Goal: Obtain resource: Download file/media

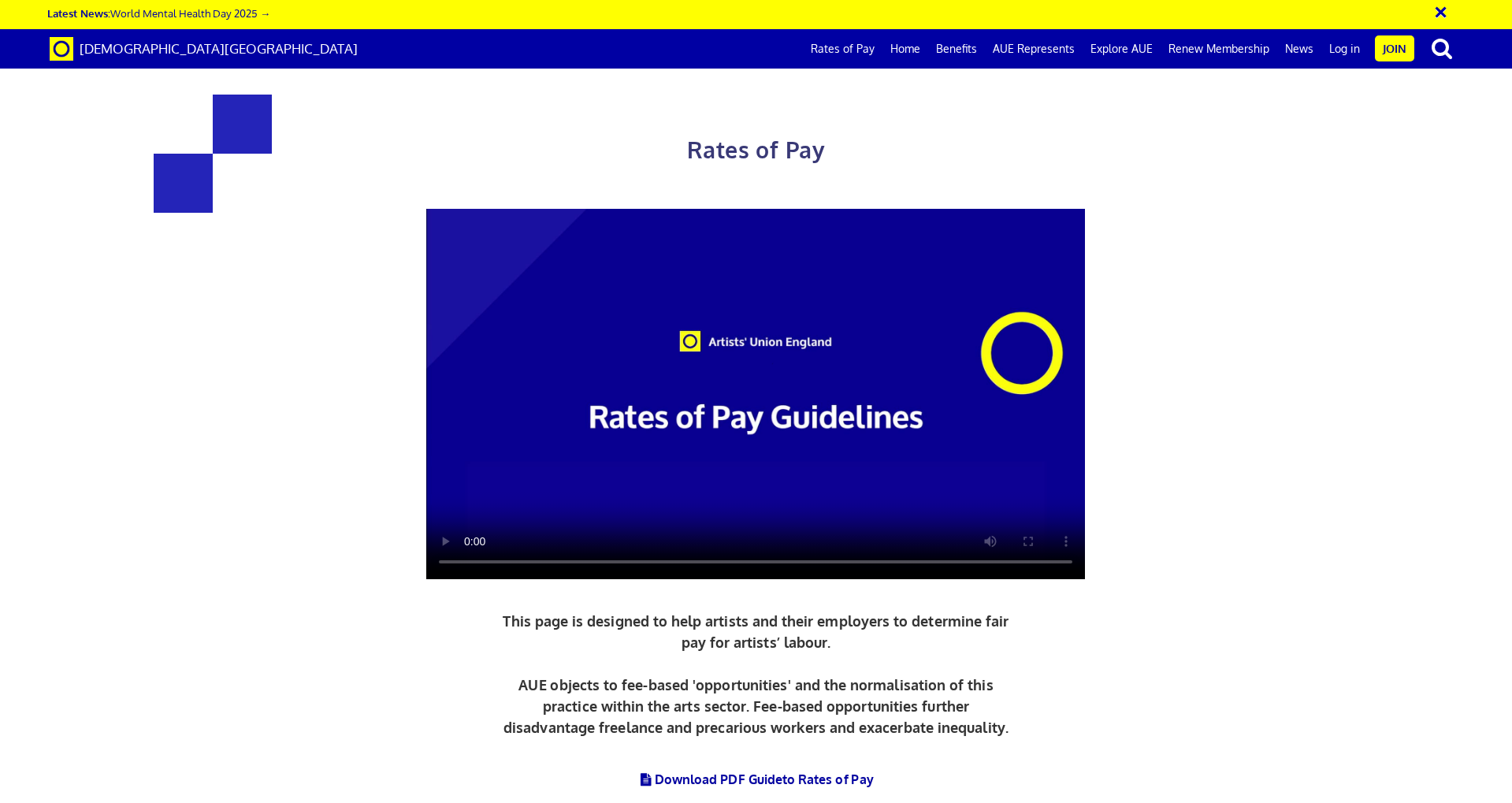
click at [469, 550] on video at bounding box center [756, 393] width 659 height 370
click at [968, 53] on link "Benefits" at bounding box center [956, 49] width 56 height 40
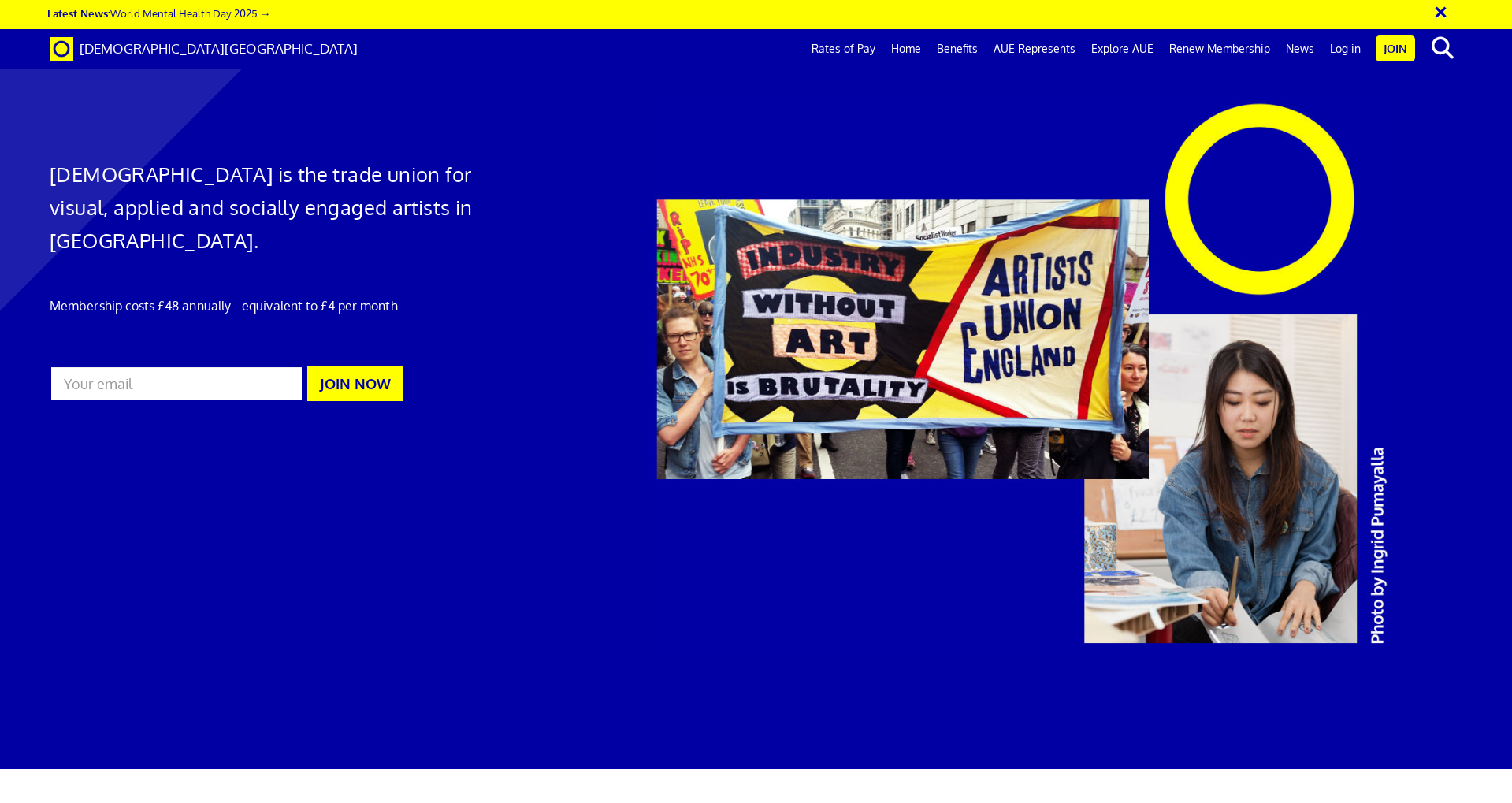
scroll to position [574, 0]
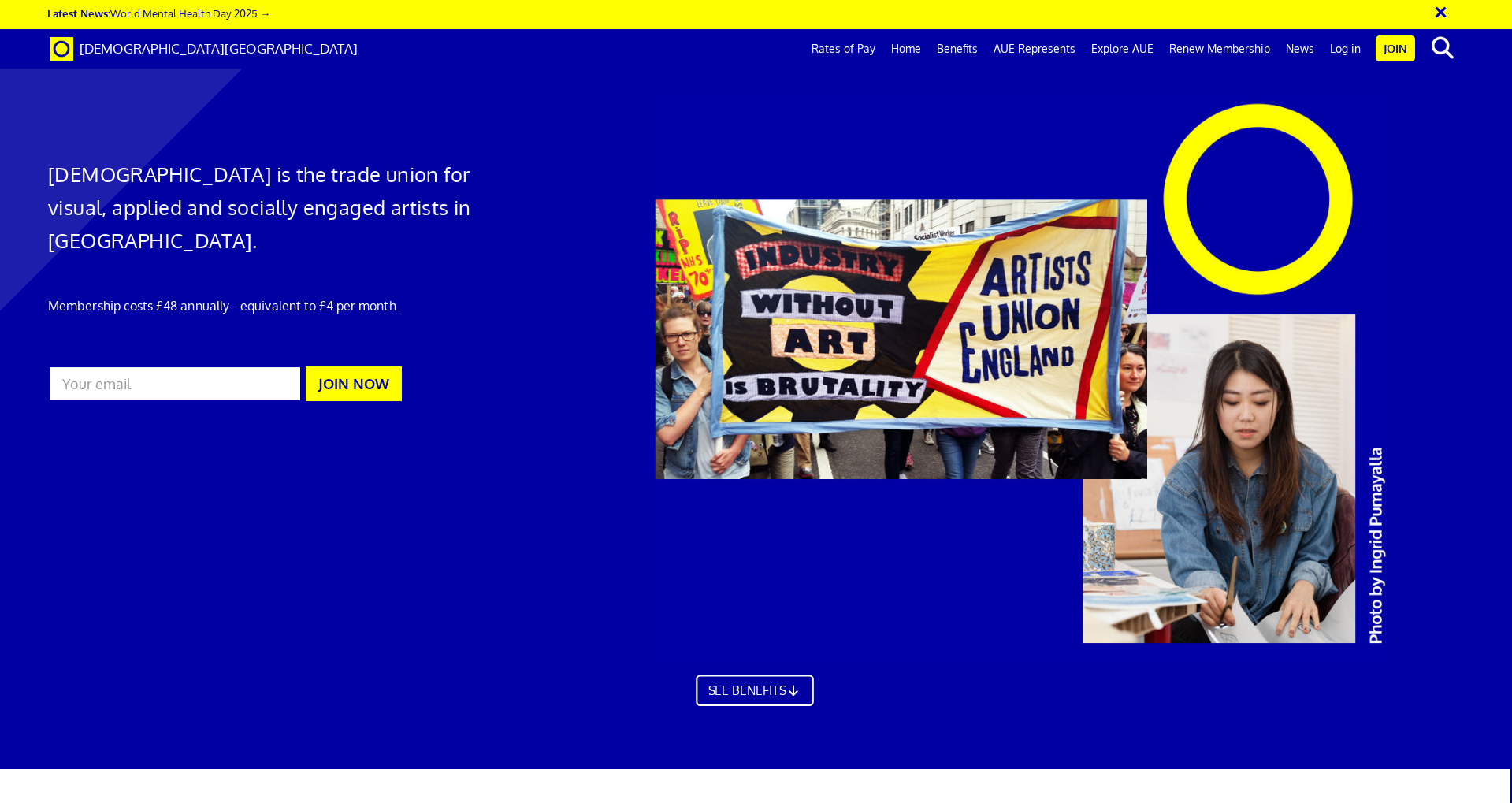
click at [767, 683] on link "SEE BENEFITS" at bounding box center [754, 691] width 118 height 32
click at [879, 45] on link "Rates of Pay" at bounding box center [843, 49] width 80 height 40
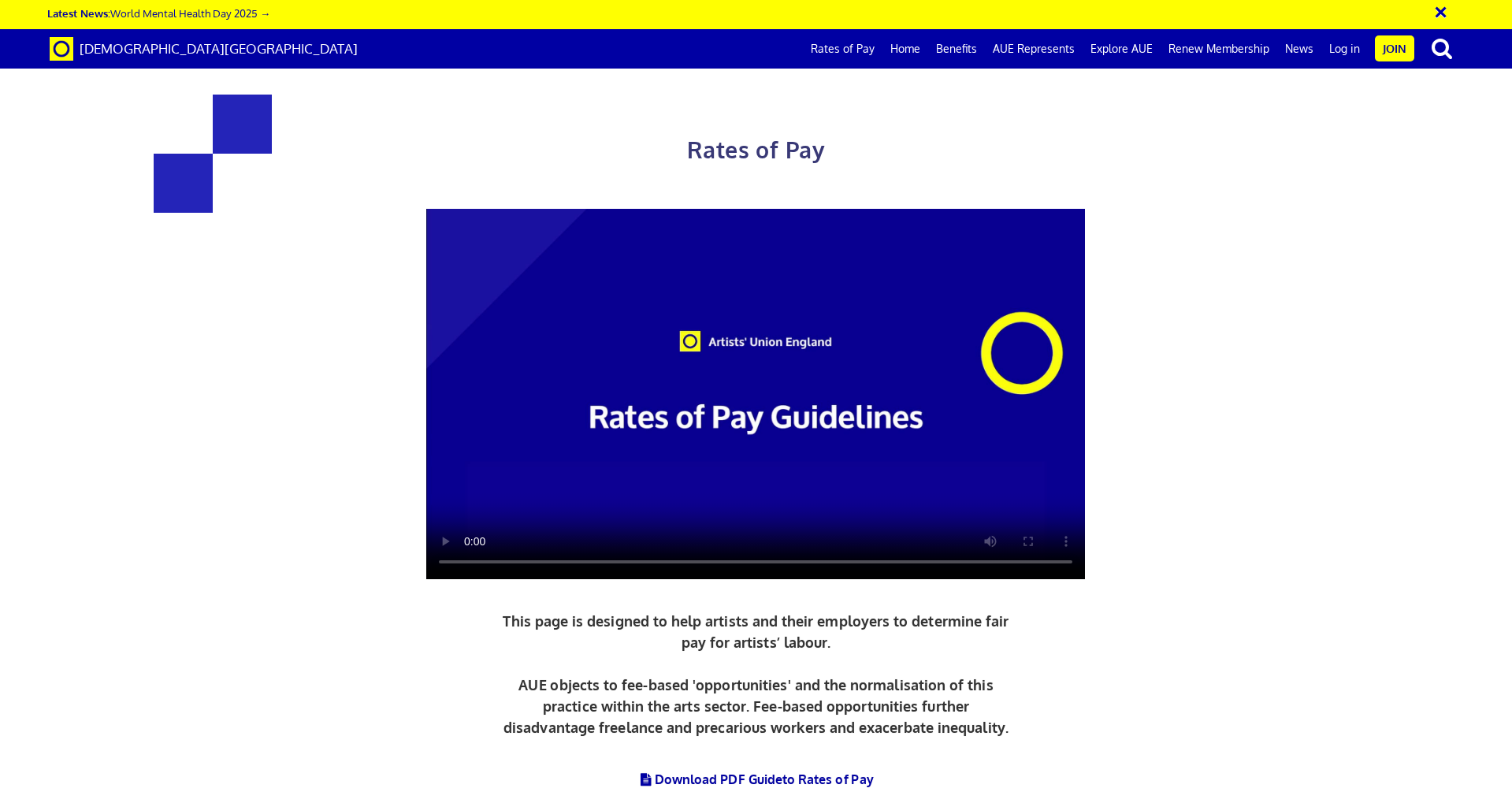
scroll to position [441, 0]
click at [778, 771] on link "Download PDF Guide to Rates of Pay" at bounding box center [756, 779] width 235 height 16
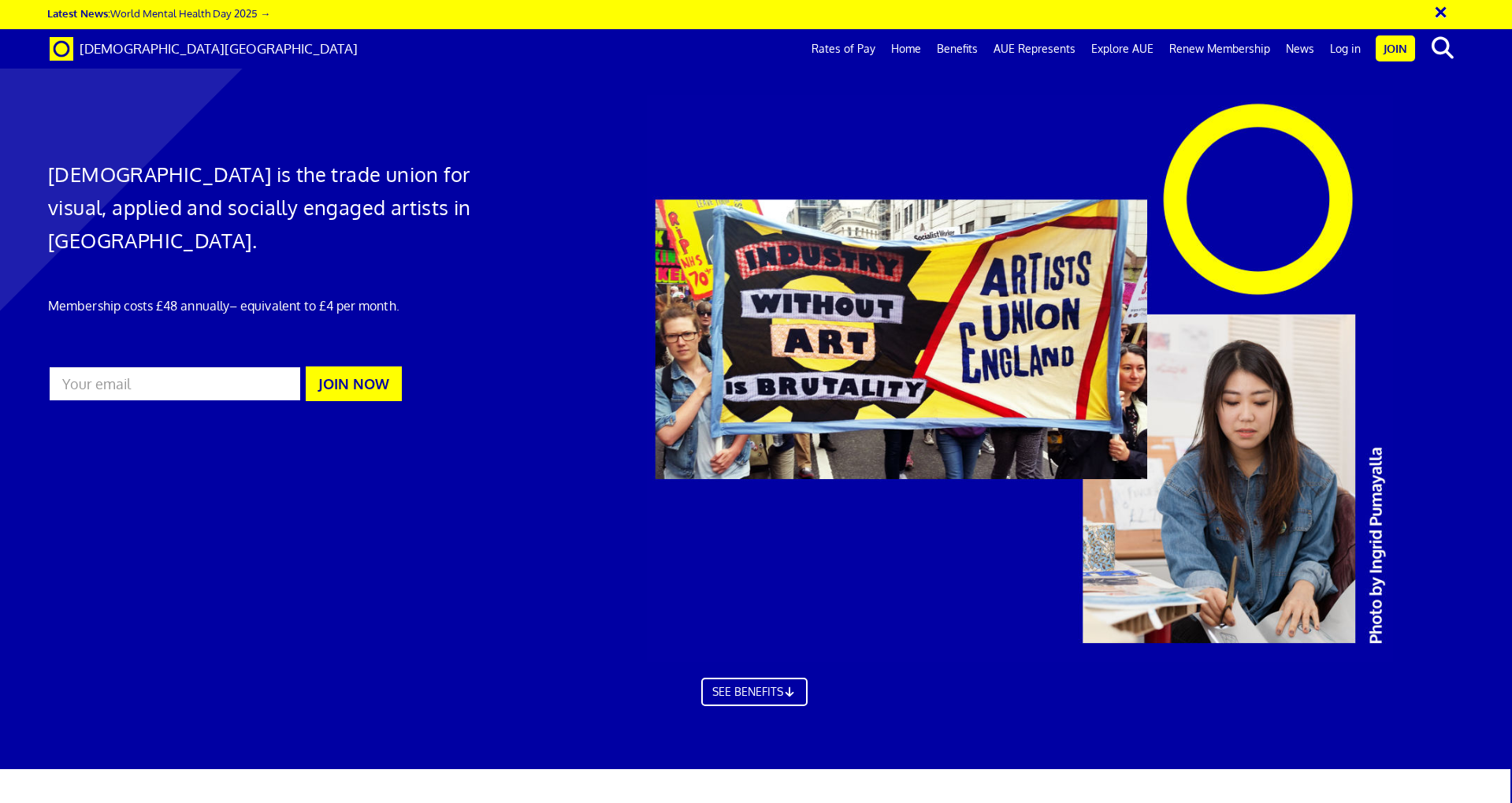
scroll to position [14, 2]
click at [841, 44] on link "Rates of Pay" at bounding box center [843, 49] width 80 height 40
